Goal: Find specific page/section: Find specific page/section

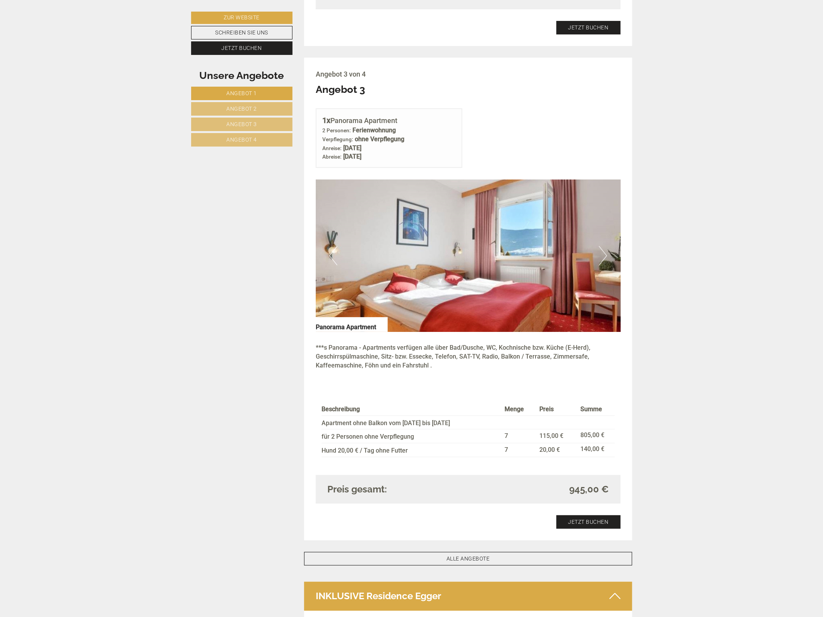
scroll to position [1644, 0]
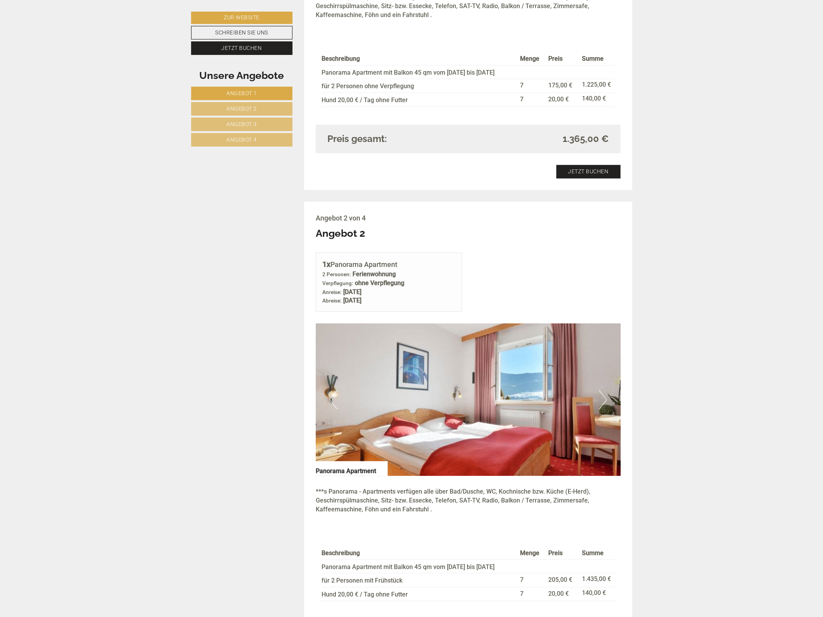
scroll to position [919, 0]
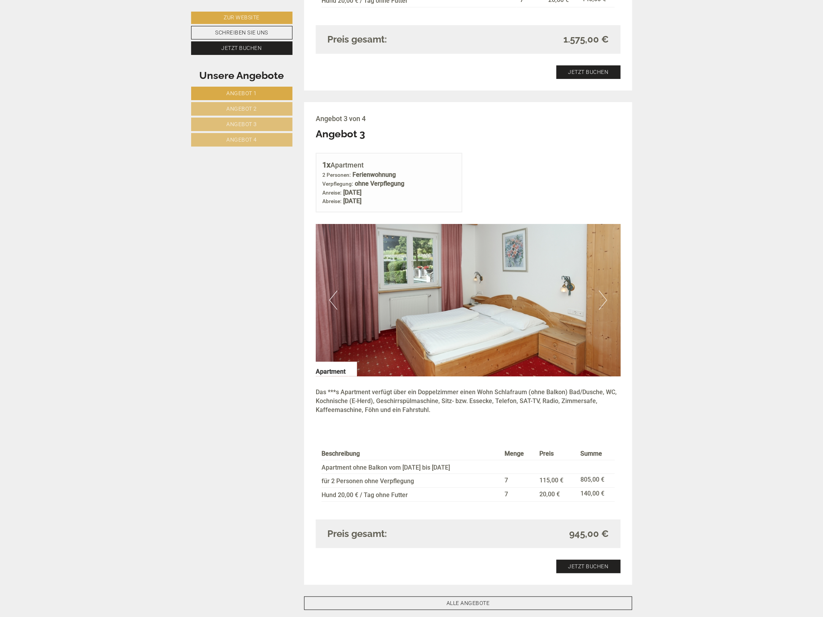
scroll to position [1596, 0]
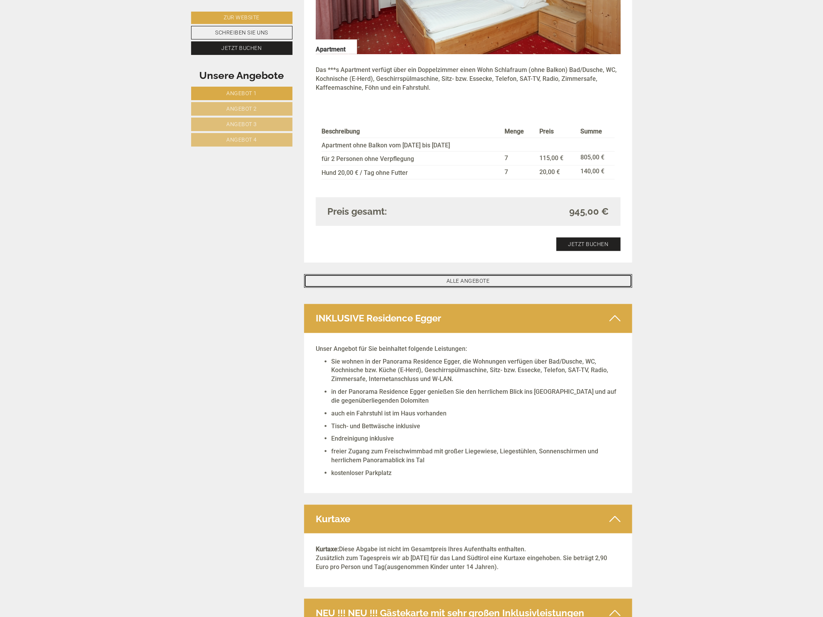
click at [471, 274] on link "ALLE ANGEBOTE" at bounding box center [468, 281] width 328 height 14
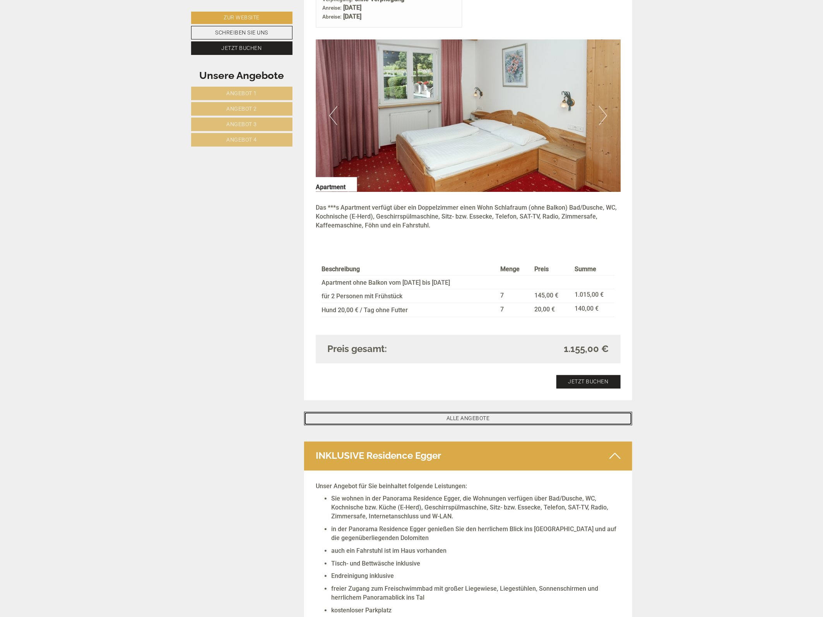
scroll to position [2022, 0]
